Goal: Download file/media

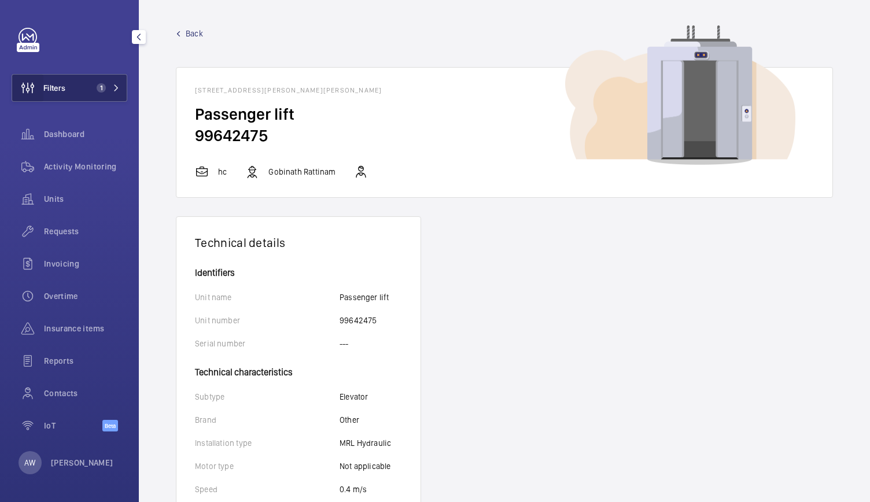
scroll to position [268, 0]
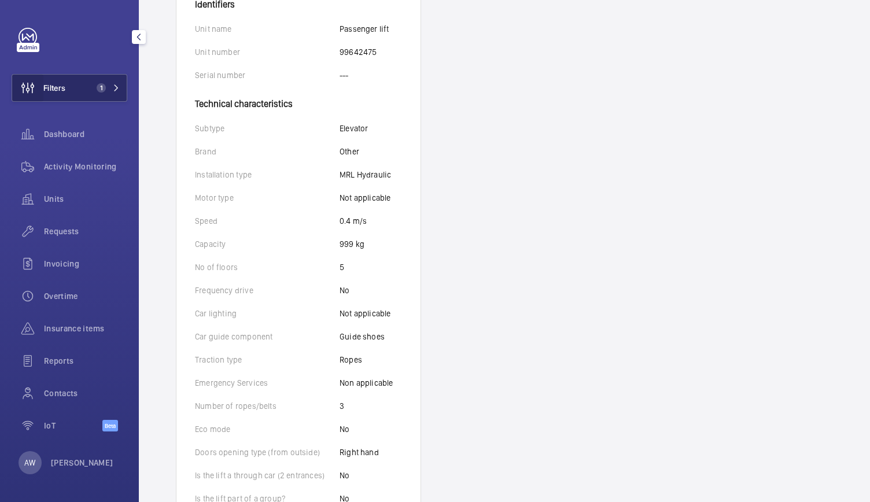
click at [40, 91] on wm-front-icon-button at bounding box center [27, 88] width 31 height 28
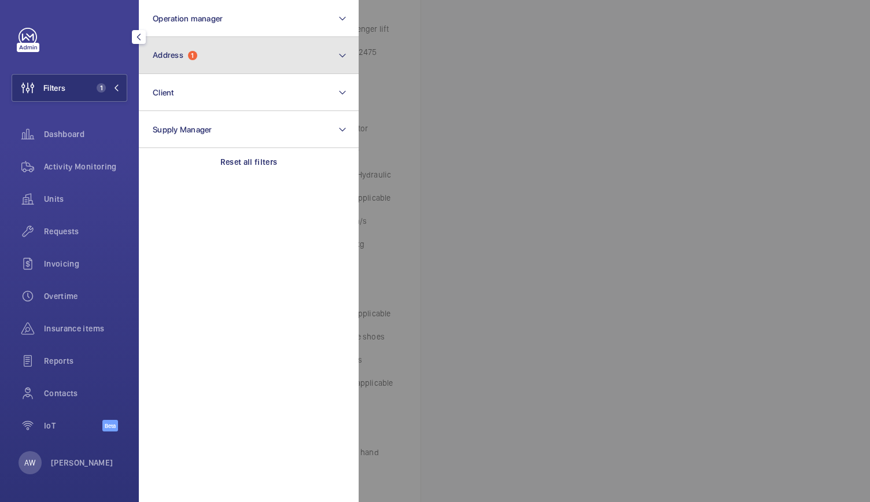
click at [179, 57] on span "Address" at bounding box center [168, 54] width 31 height 9
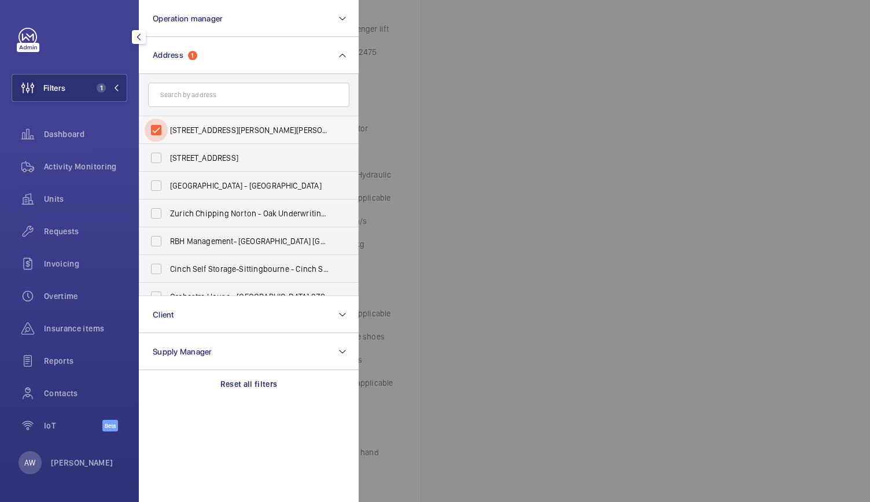
click at [157, 127] on input "[STREET_ADDRESS][PERSON_NAME][PERSON_NAME]" at bounding box center [156, 130] width 23 height 23
checkbox input "false"
click at [172, 99] on input "text" at bounding box center [248, 95] width 201 height 24
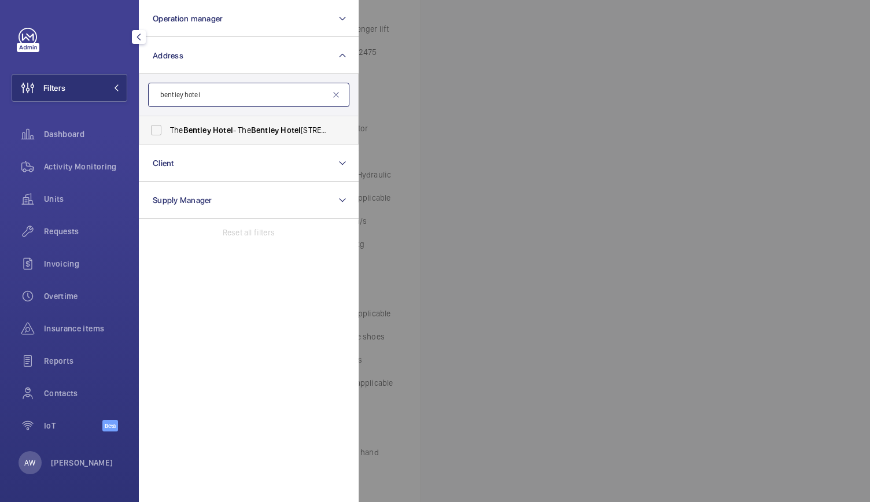
type input "bentley hotel"
click at [201, 121] on label "The [GEOGRAPHIC_DATA] - [GEOGRAPHIC_DATA]" at bounding box center [239, 130] width 201 height 28
click at [168, 121] on input "The [GEOGRAPHIC_DATA] - [GEOGRAPHIC_DATA]" at bounding box center [156, 130] width 23 height 23
checkbox input "true"
click at [570, 216] on div at bounding box center [794, 251] width 870 height 502
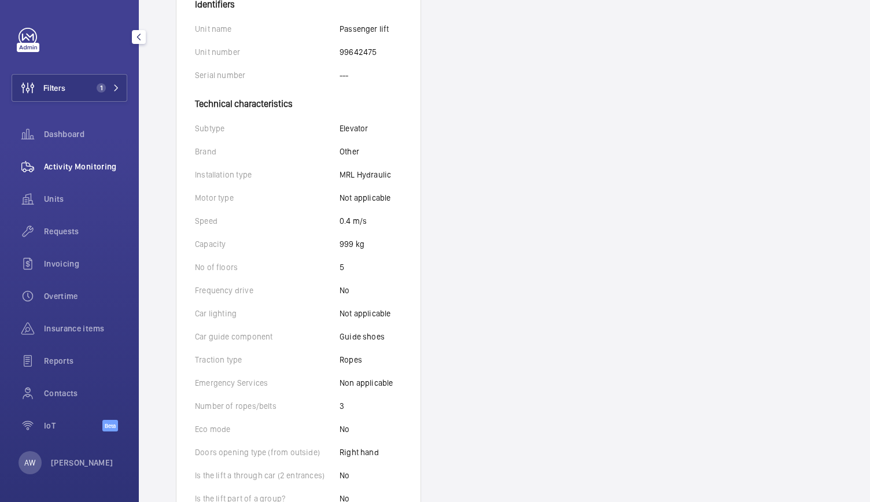
click at [94, 160] on div "Activity Monitoring" at bounding box center [70, 167] width 116 height 28
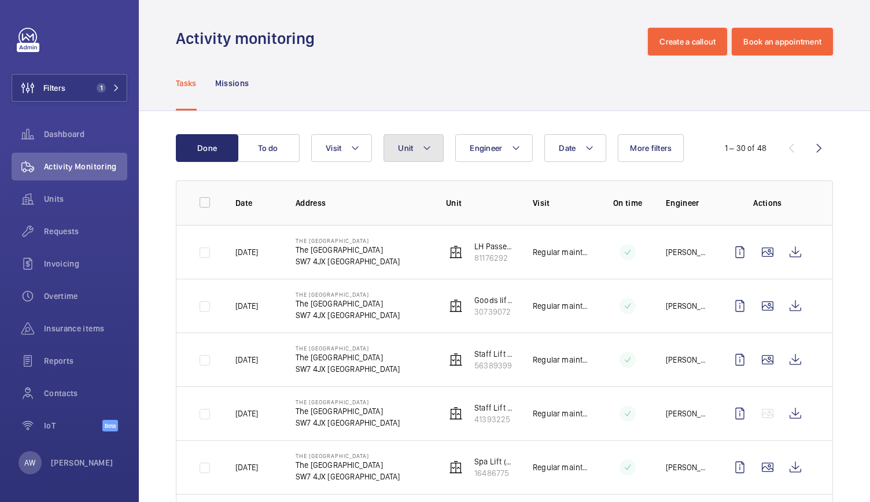
click at [416, 150] on button "Unit" at bounding box center [413, 148] width 60 height 28
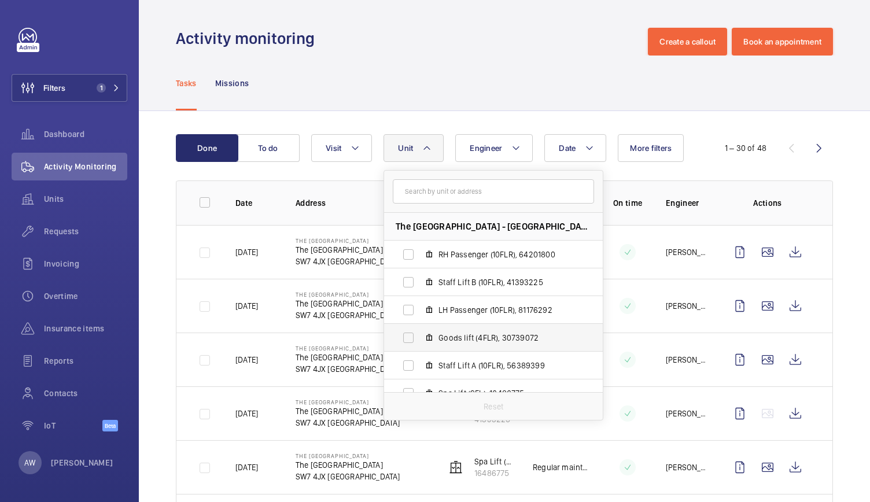
scroll to position [15, 0]
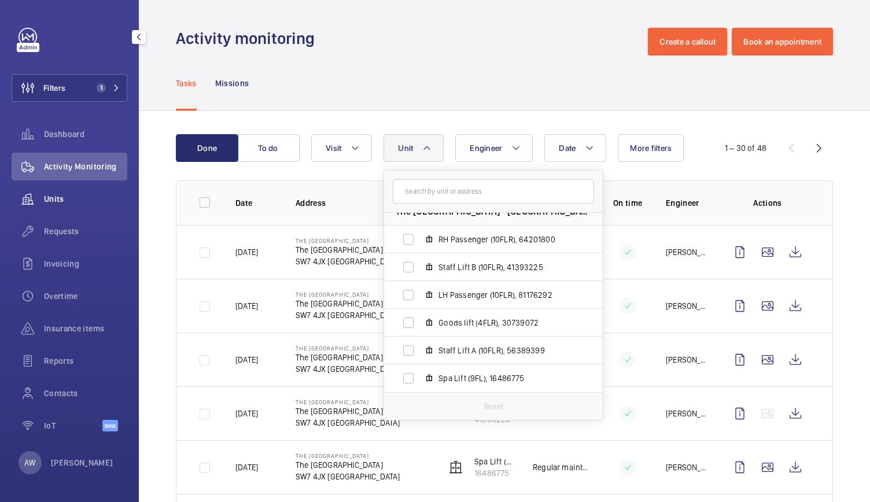
click at [62, 197] on span "Units" at bounding box center [85, 199] width 83 height 12
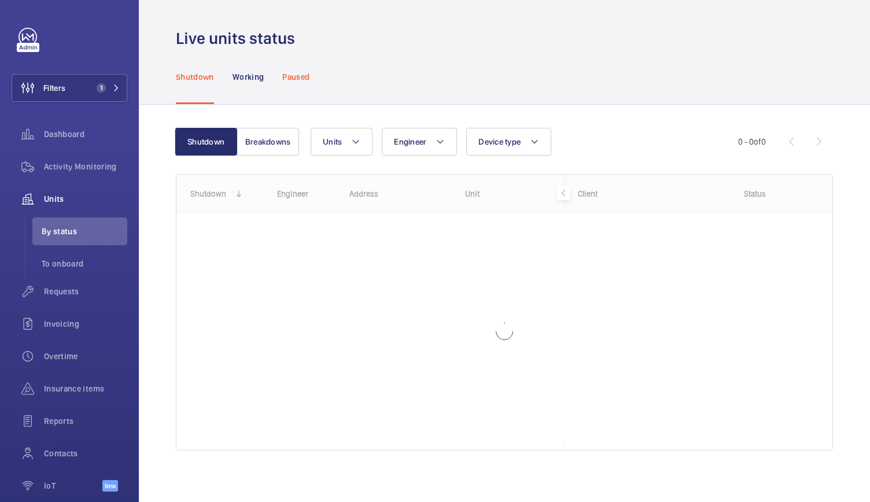
click at [309, 79] on p "Paused" at bounding box center [295, 77] width 27 height 12
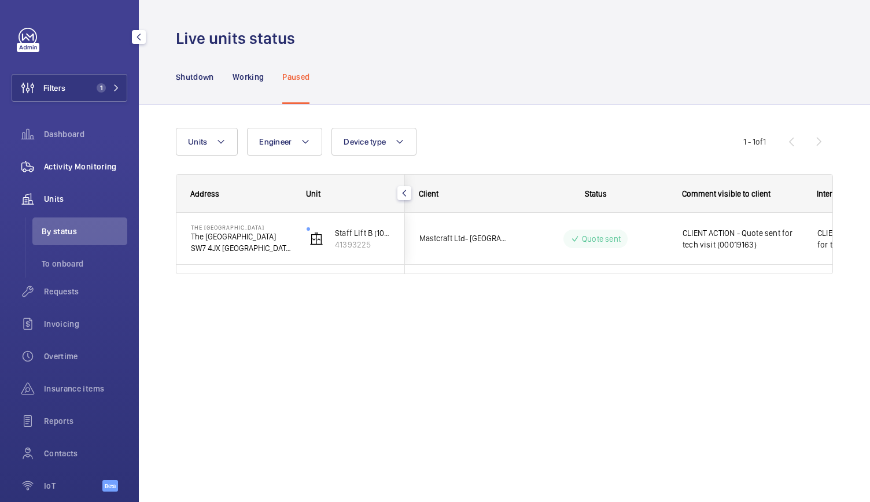
click at [97, 163] on span "Activity Monitoring" at bounding box center [85, 167] width 83 height 12
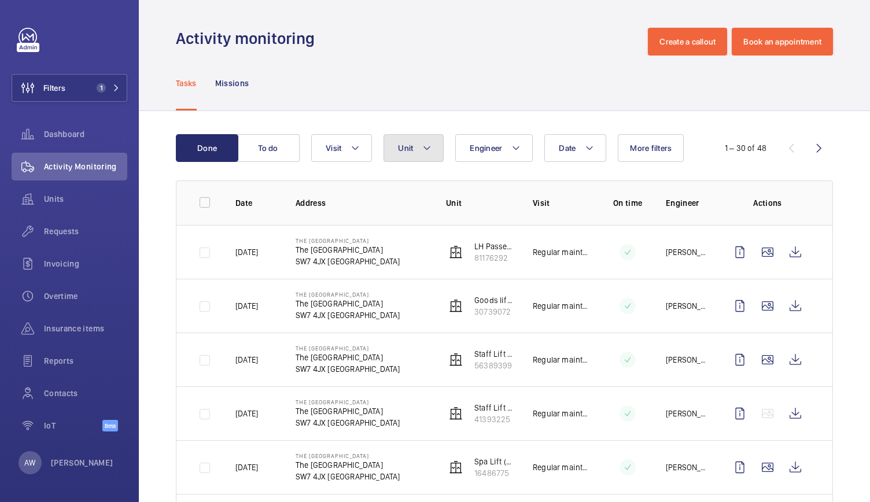
click at [423, 138] on button "Unit" at bounding box center [413, 148] width 60 height 28
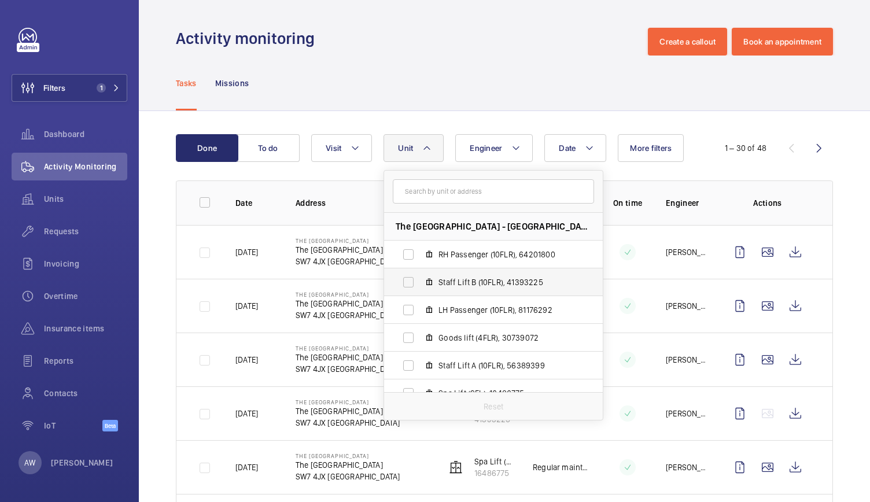
click at [461, 278] on span "Staff Lift B (10FLR), 41393225" at bounding box center [505, 282] width 134 height 12
click at [420, 278] on input "Staff Lift B (10FLR), 41393225" at bounding box center [408, 282] width 23 height 23
checkbox input "true"
click at [438, 107] on div "Tasks Missions" at bounding box center [504, 83] width 657 height 55
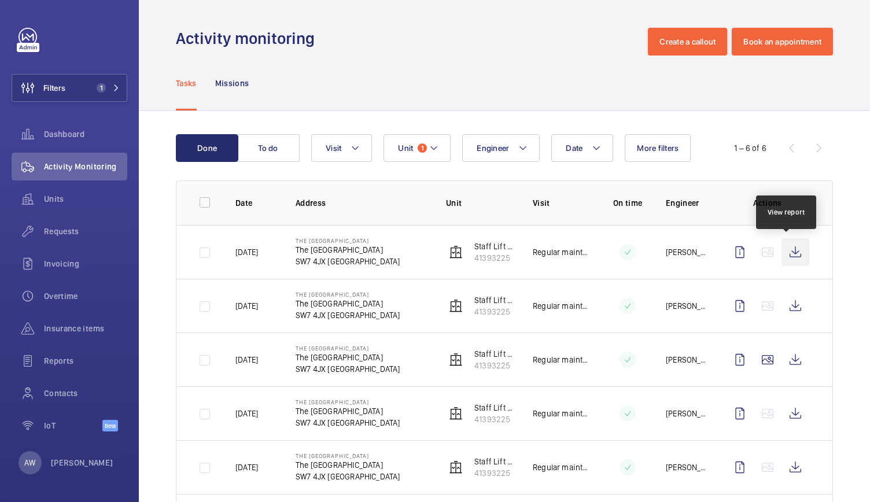
click at [792, 254] on wm-front-icon-button at bounding box center [795, 252] width 28 height 28
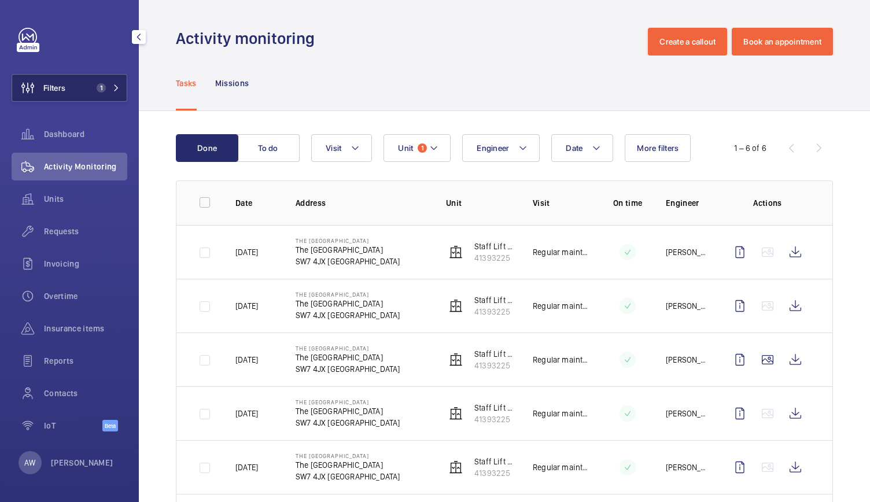
click at [119, 89] on mat-icon at bounding box center [116, 87] width 7 height 7
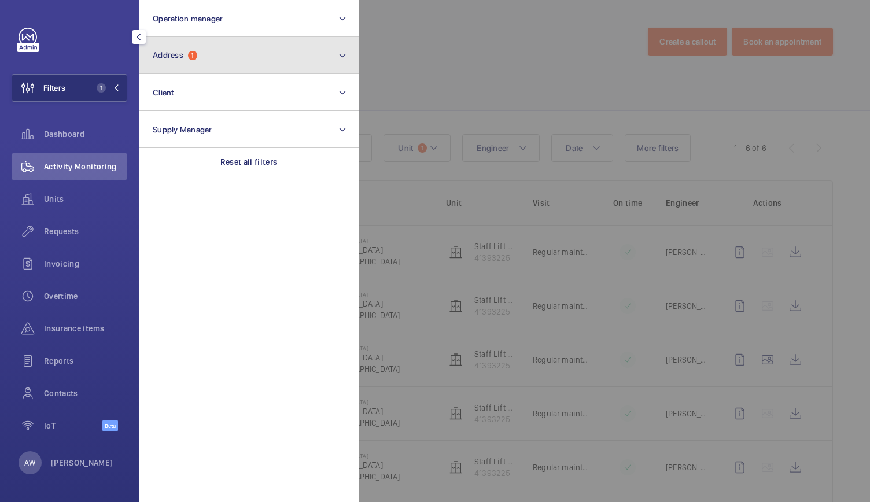
click at [180, 57] on span "Address" at bounding box center [168, 54] width 31 height 9
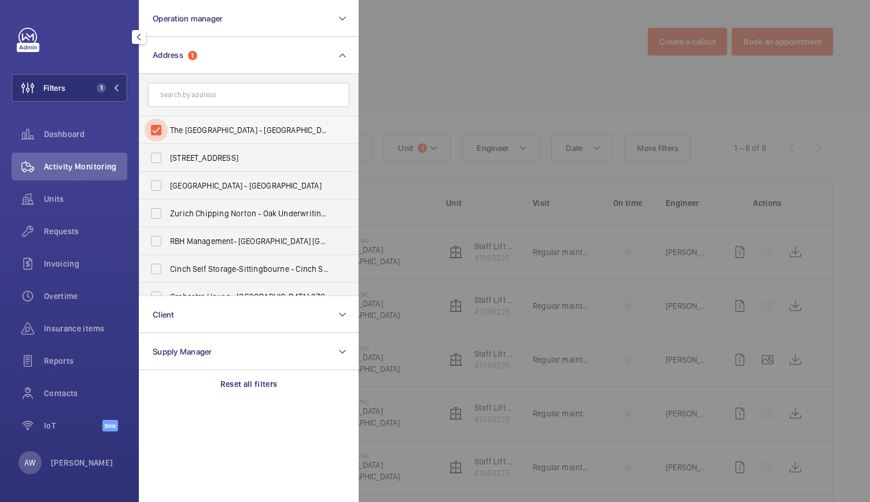
click at [158, 130] on input "The [GEOGRAPHIC_DATA] - [GEOGRAPHIC_DATA]" at bounding box center [156, 130] width 23 height 23
checkbox input "false"
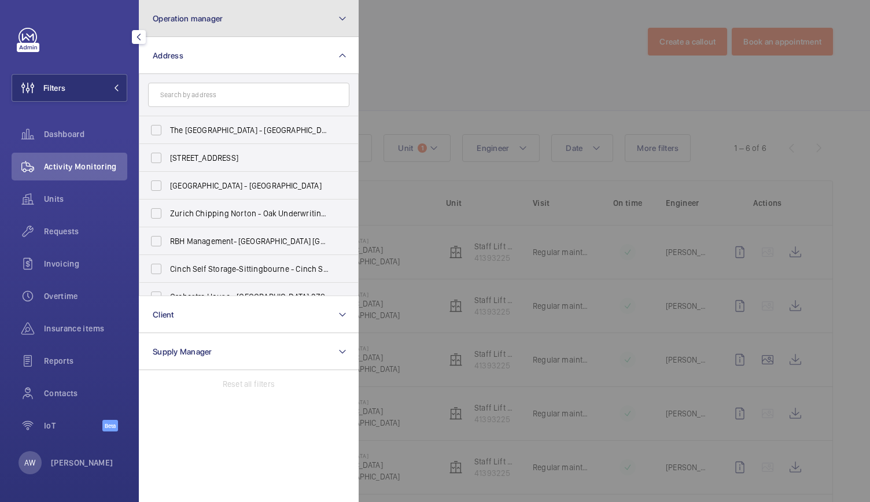
click at [193, 23] on button "Operation manager" at bounding box center [249, 18] width 220 height 37
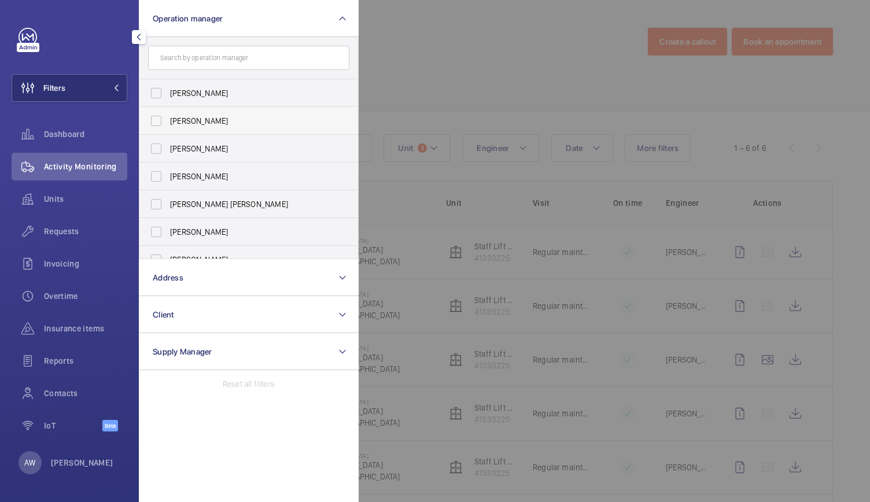
scroll to position [43, 0]
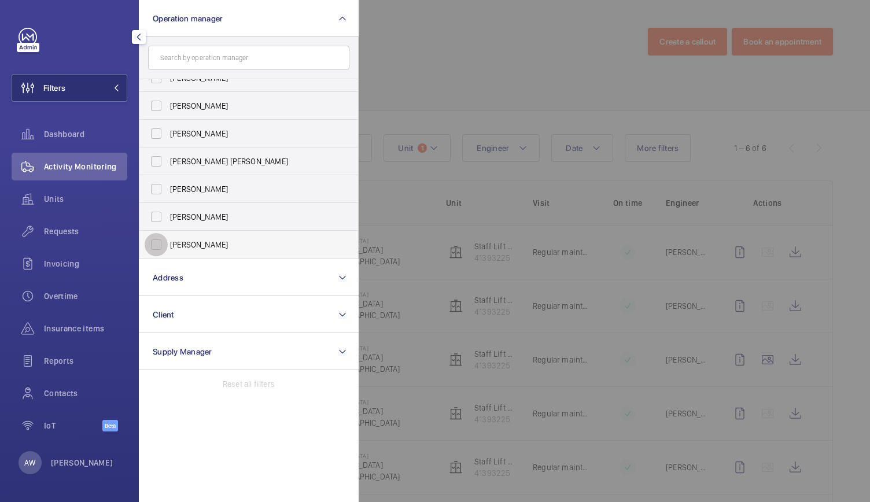
click at [160, 242] on input "[PERSON_NAME]" at bounding box center [156, 244] width 23 height 23
checkbox input "true"
click at [76, 165] on span "Activity Monitoring" at bounding box center [85, 167] width 83 height 12
click at [437, 90] on div at bounding box center [794, 251] width 870 height 502
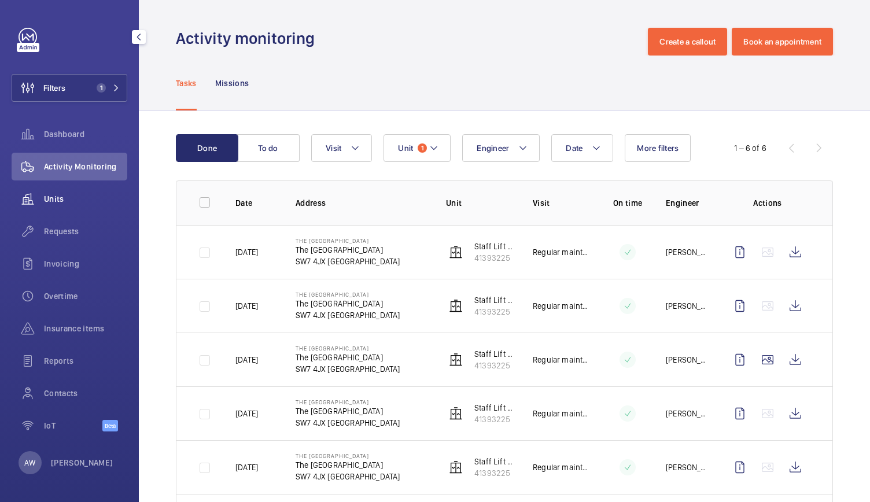
click at [37, 195] on wm-front-icon-button at bounding box center [28, 199] width 32 height 28
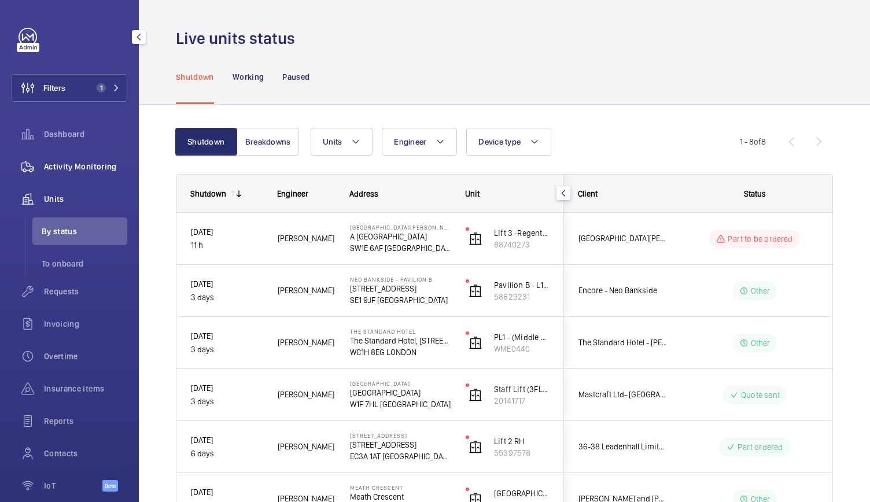
click at [57, 169] on span "Activity Monitoring" at bounding box center [85, 167] width 83 height 12
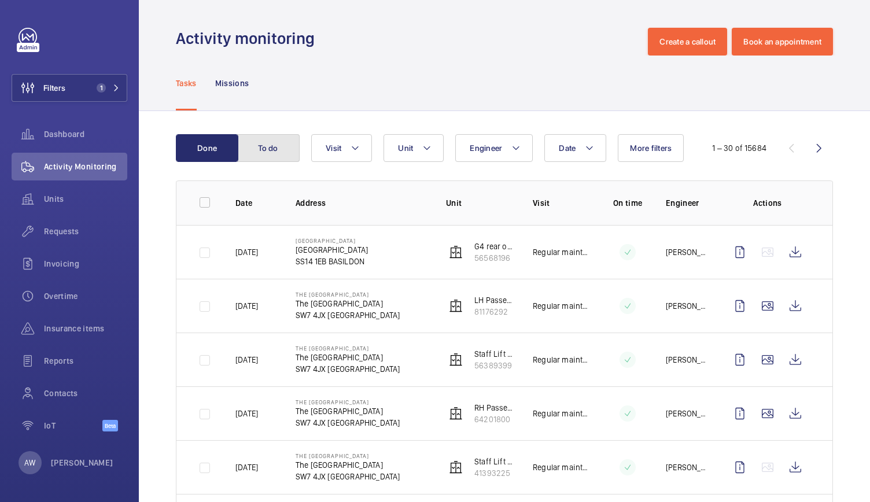
click at [275, 139] on button "To do" at bounding box center [268, 148] width 62 height 28
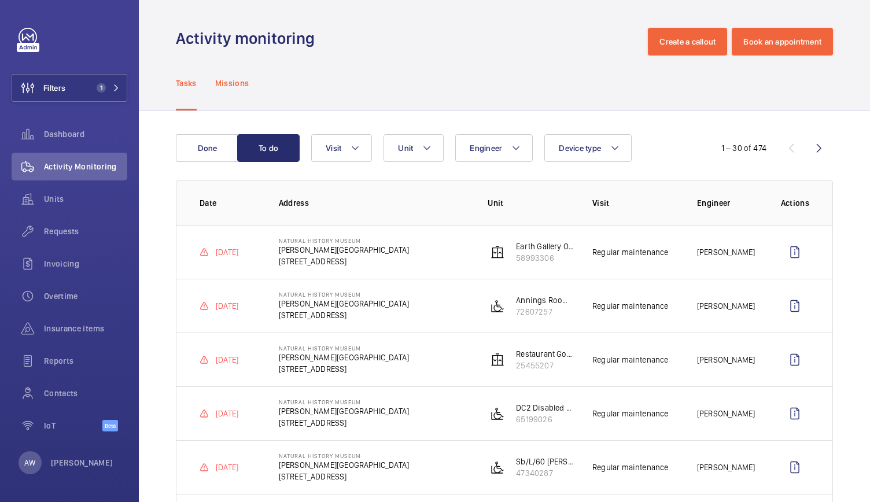
click at [236, 79] on p "Missions" at bounding box center [232, 83] width 34 height 12
